Goal: Task Accomplishment & Management: Use online tool/utility

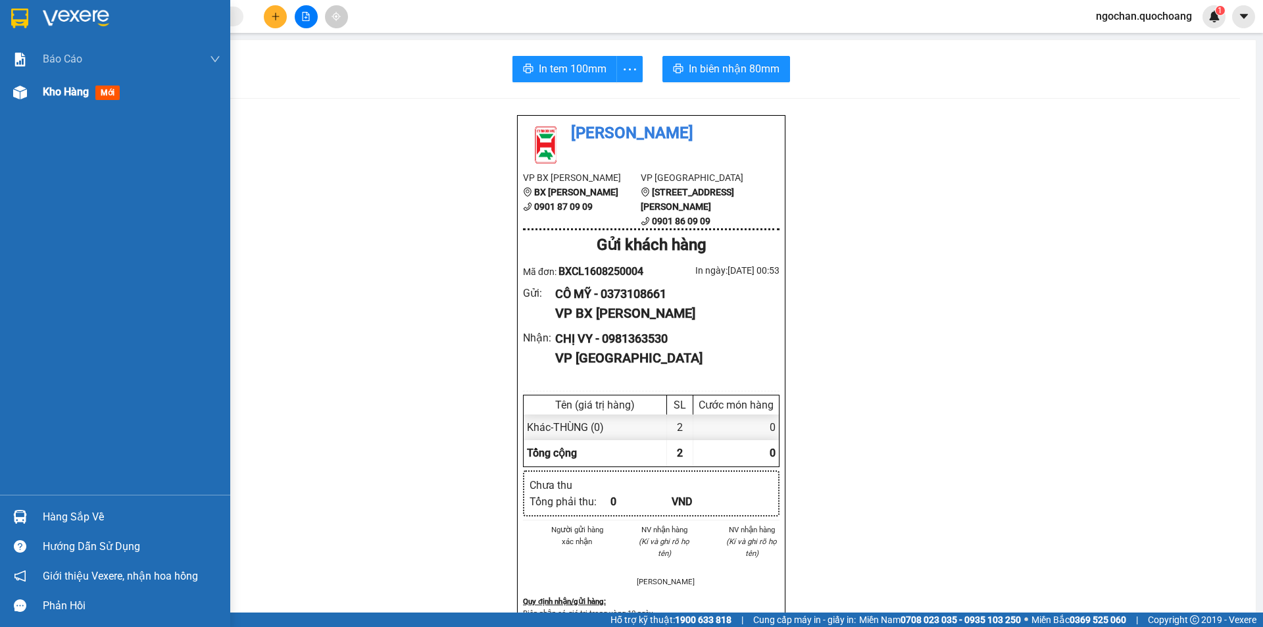
click at [19, 97] on img at bounding box center [20, 93] width 14 height 14
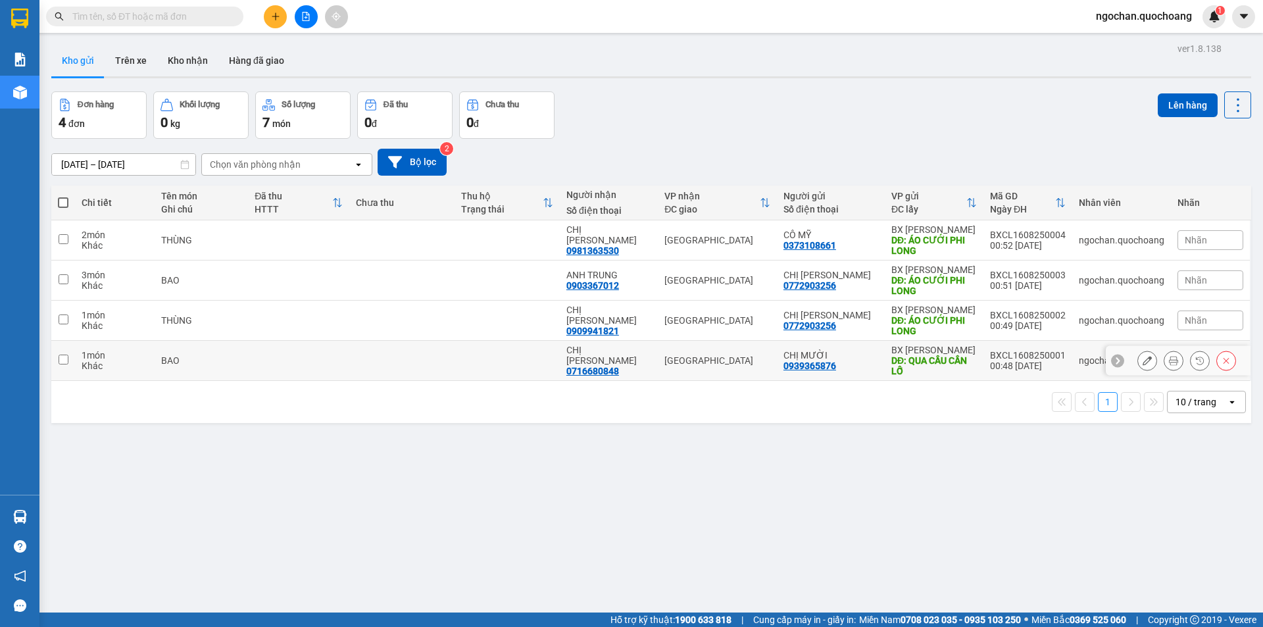
click at [60, 358] on input "checkbox" at bounding box center [64, 360] width 10 height 10
checkbox input "true"
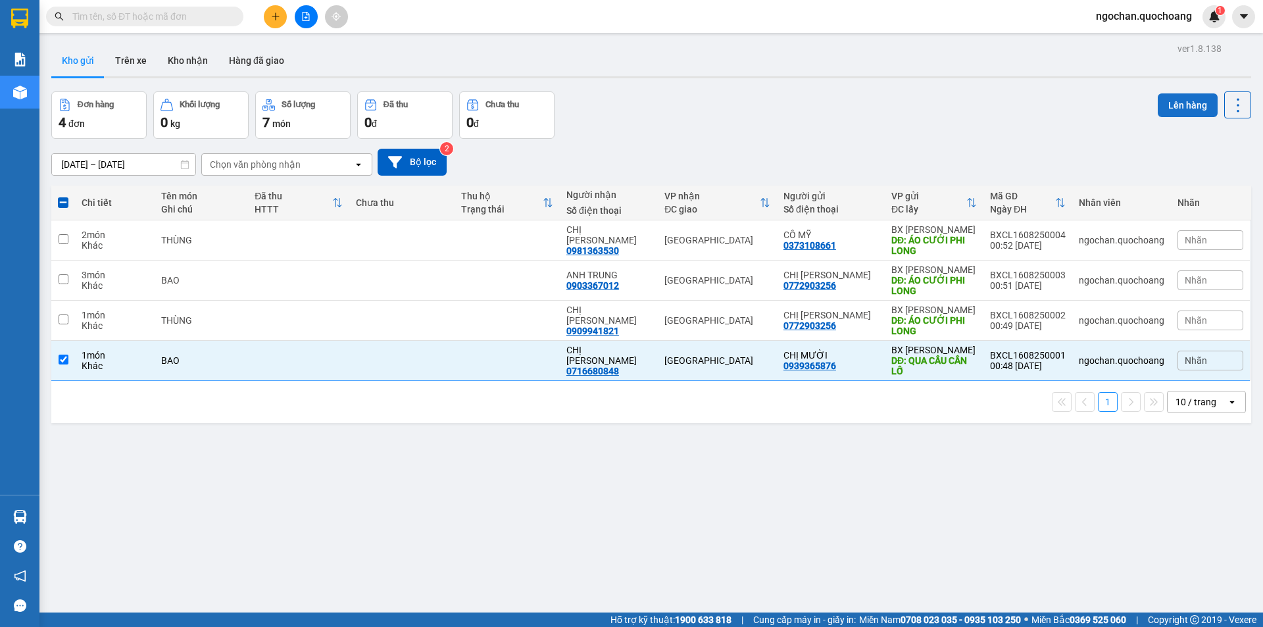
click at [1170, 105] on button "Lên hàng" at bounding box center [1188, 105] width 60 height 24
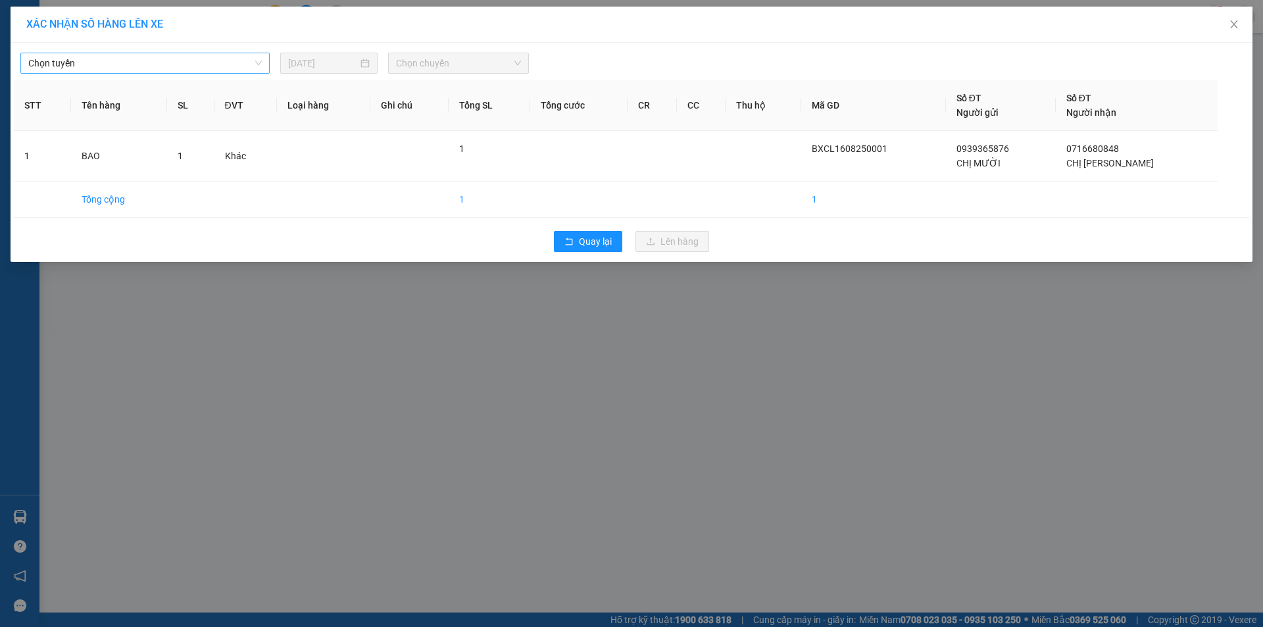
click at [254, 62] on span "Chọn tuyến" at bounding box center [145, 63] width 234 height 20
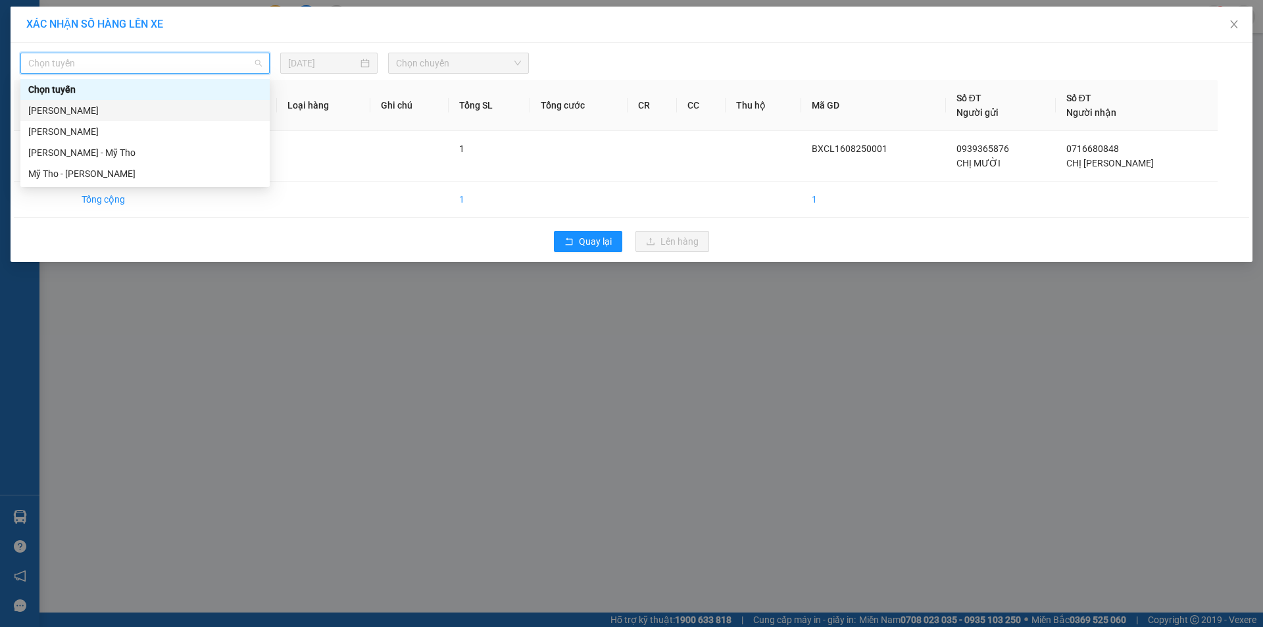
click at [151, 107] on div "[PERSON_NAME]" at bounding box center [145, 110] width 234 height 14
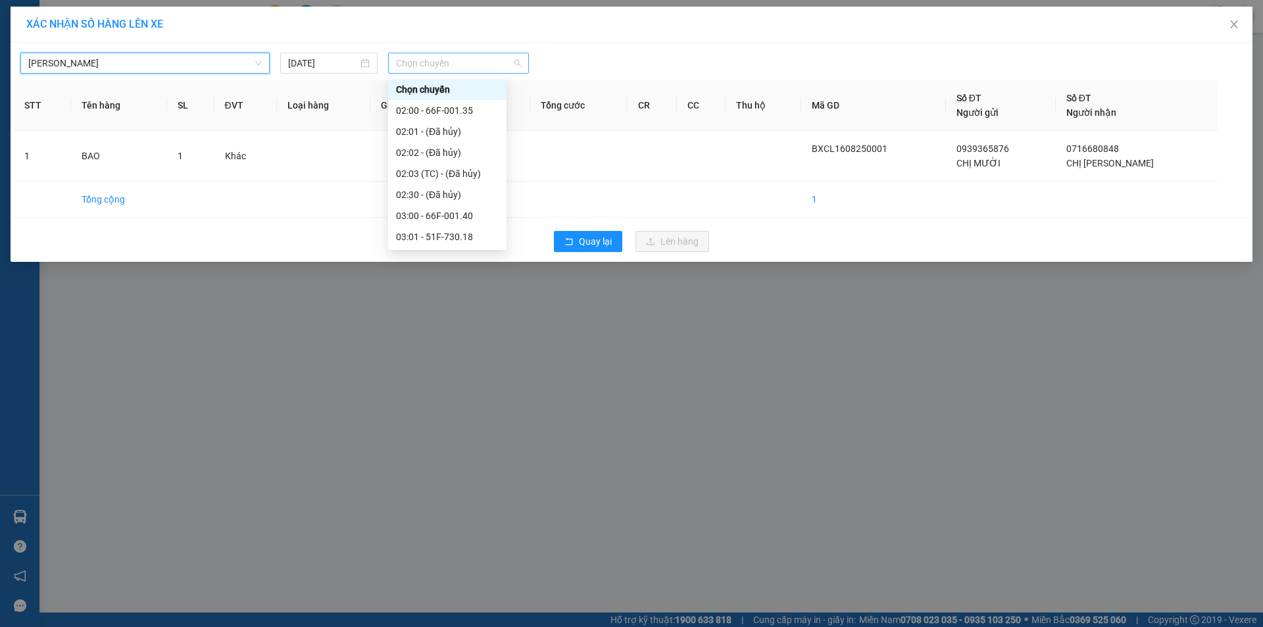
click at [515, 62] on span "Chọn chuyến" at bounding box center [458, 63] width 125 height 20
click at [470, 109] on div "02:00 - 66F-001.35" at bounding box center [447, 110] width 103 height 14
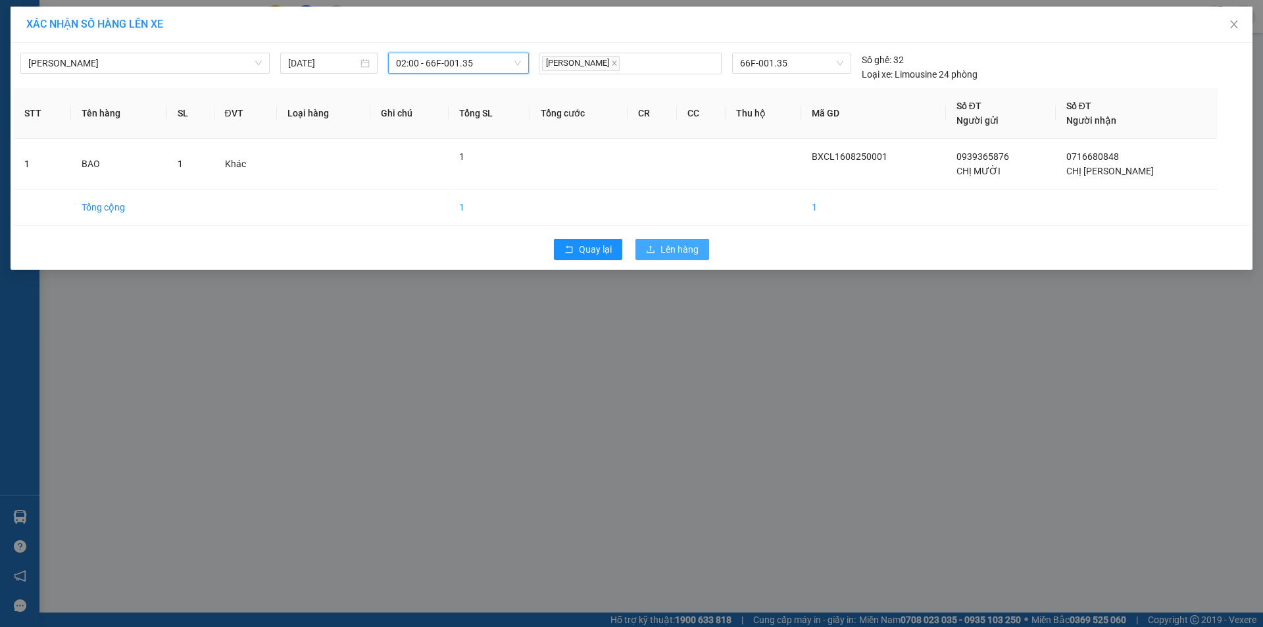
click at [693, 249] on span "Lên hàng" at bounding box center [680, 249] width 38 height 14
